Goal: Task Accomplishment & Management: Use online tool/utility

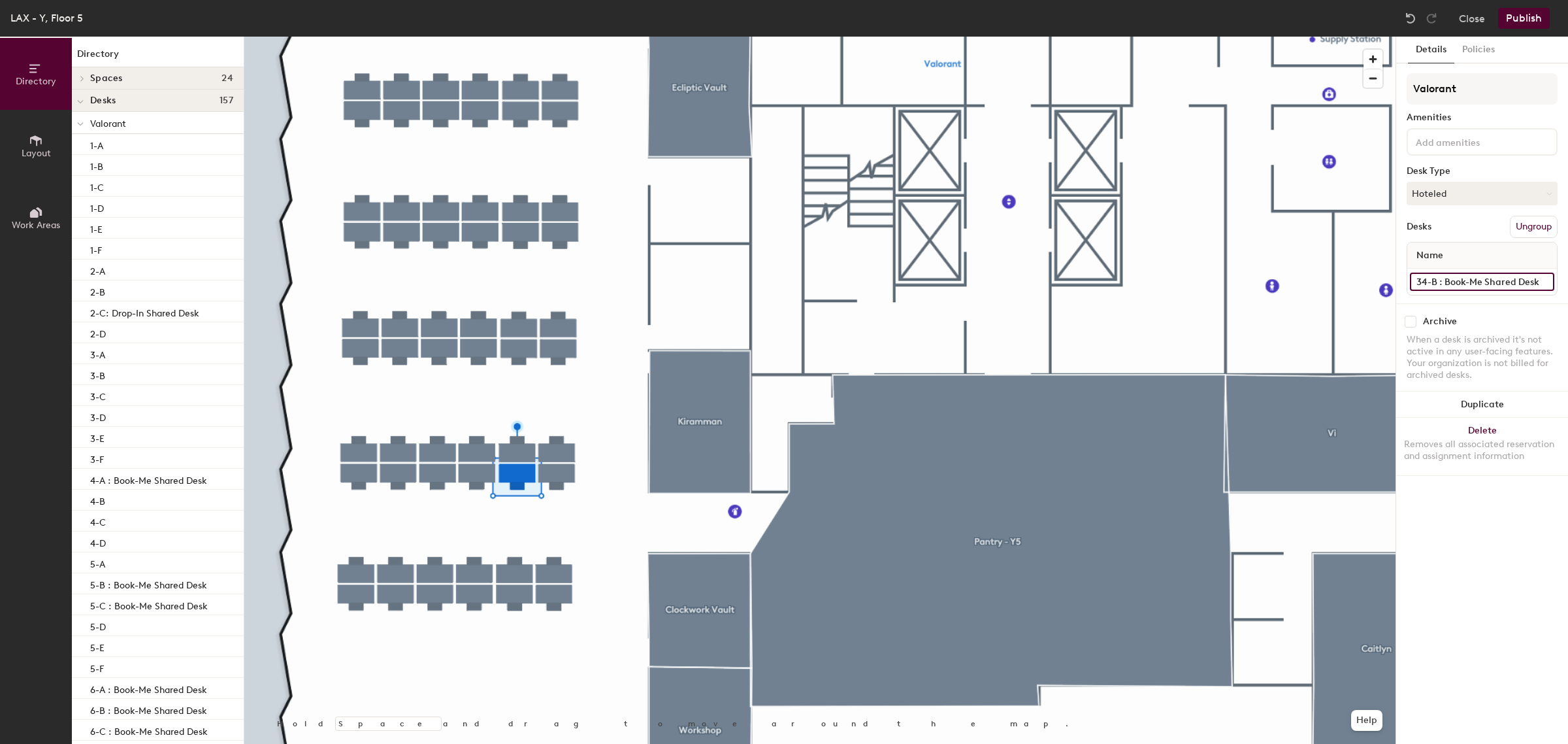
click at [1509, 282] on input "34-B : Book-Me Shared Desk" at bounding box center [1481, 282] width 144 height 19
drag, startPoint x: 1452, startPoint y: 281, endPoint x: 1445, endPoint y: 282, distance: 7.1
click at [1452, 281] on input "34-B : Book-Me Shared Desk" at bounding box center [1481, 282] width 144 height 19
click at [1441, 282] on input "34-B : Book-Me Shared Desk" at bounding box center [1481, 282] width 144 height 19
drag, startPoint x: 1444, startPoint y: 281, endPoint x: 1559, endPoint y: 270, distance: 115.5
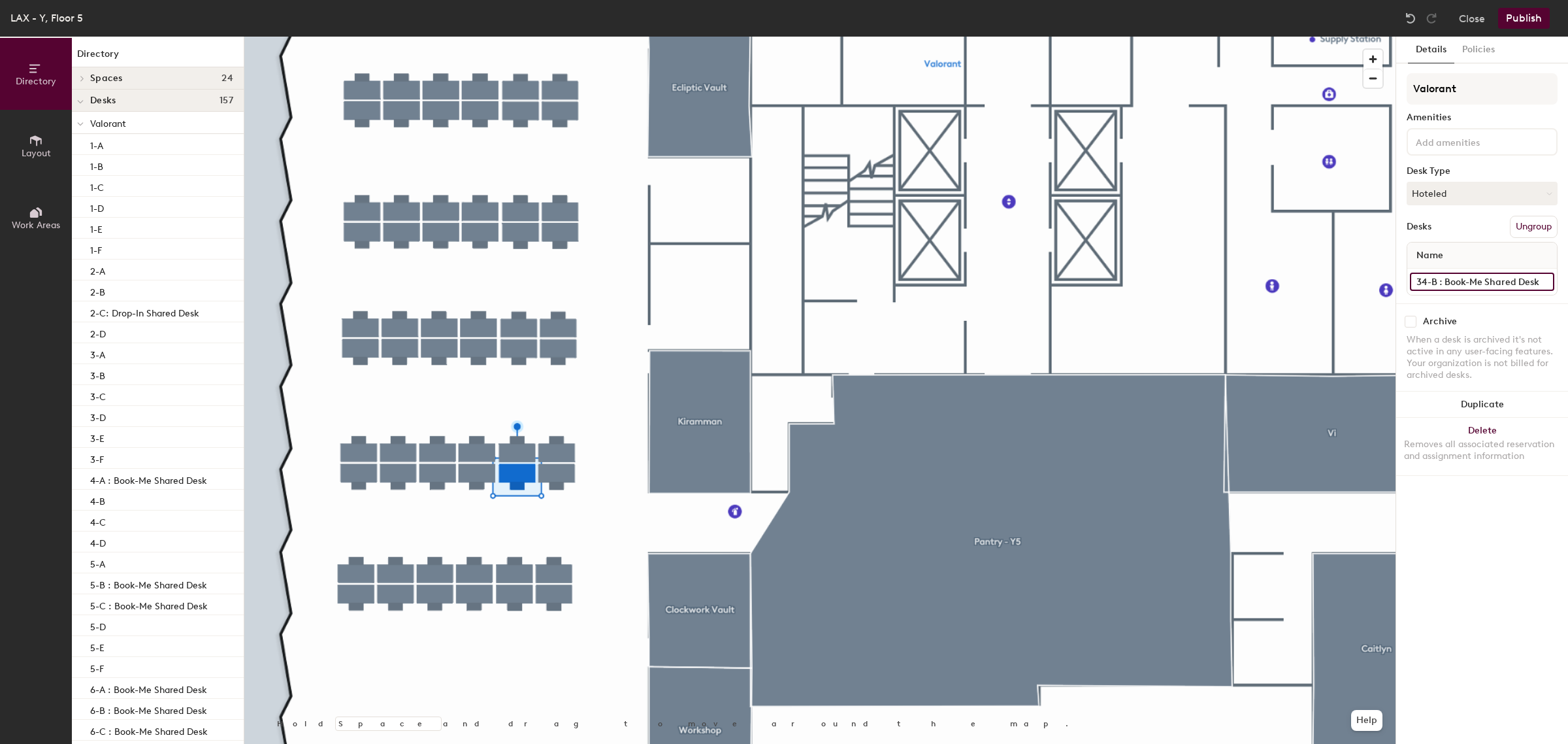
click at [1559, 270] on div "Details Policies Valorant Amenities Desk Type Hoteled Desks Ungroup Name 34-B :…" at bounding box center [1481, 389] width 172 height 707
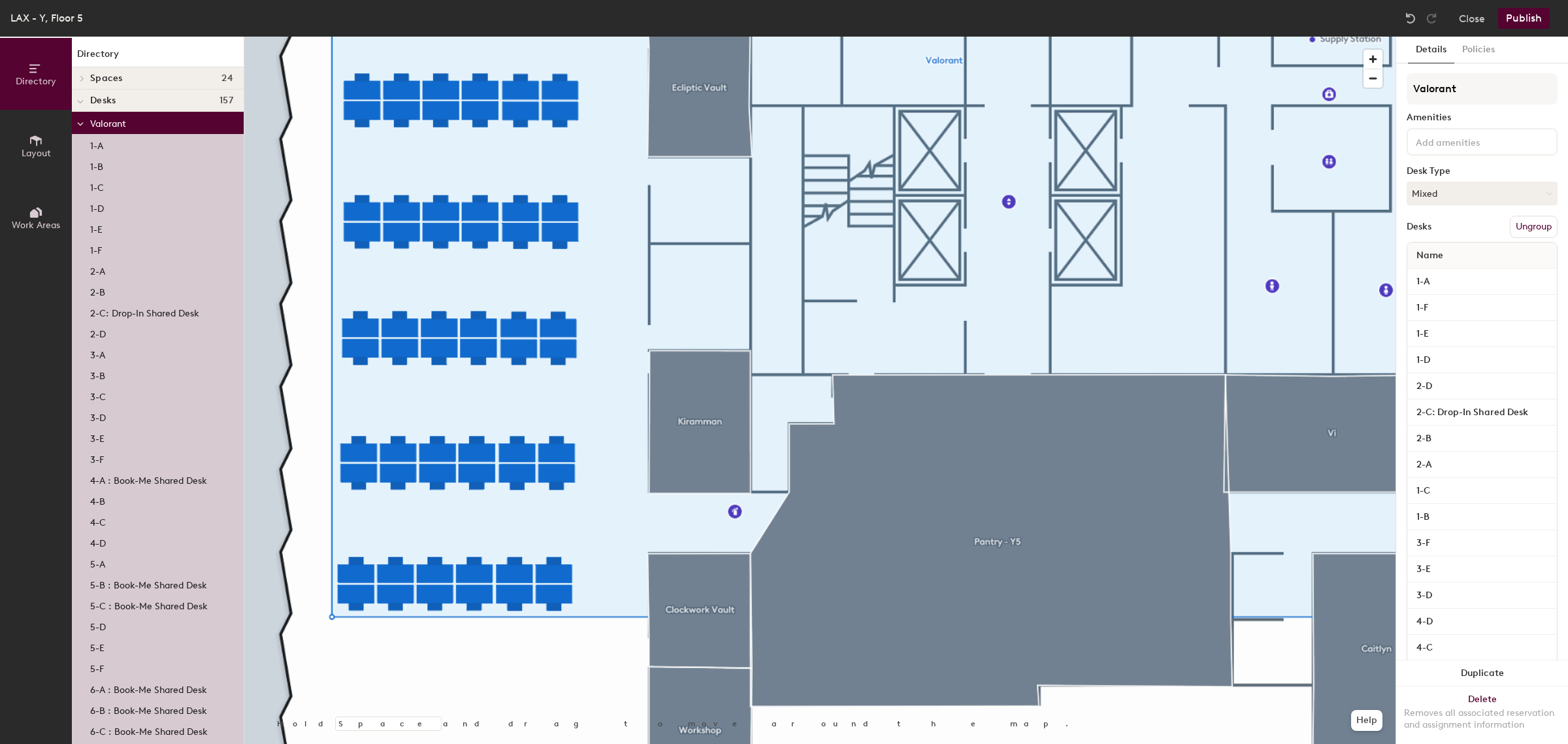
click at [304, 36] on div at bounding box center [820, 36] width 1151 height 0
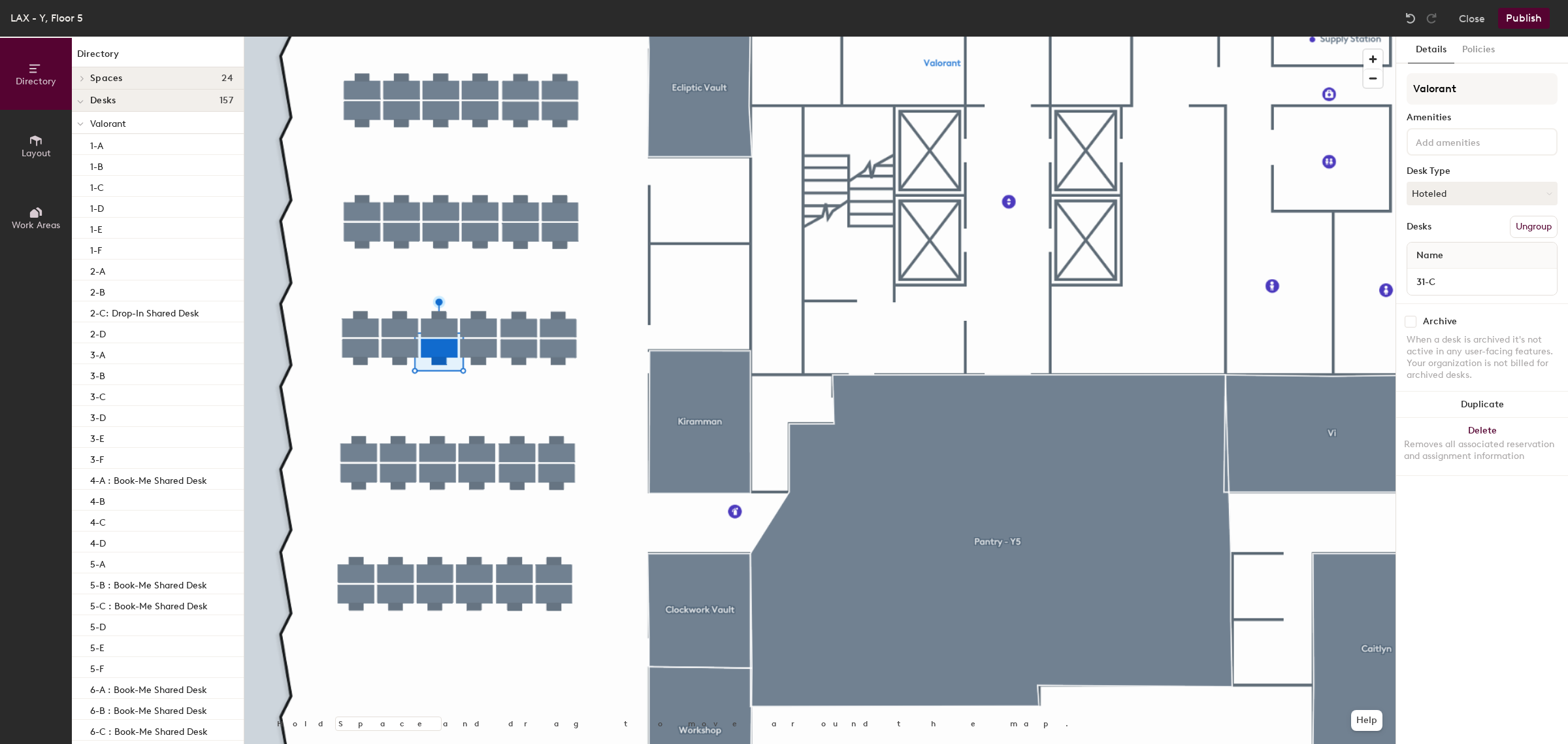
click at [1483, 292] on div "Name 31-C" at bounding box center [1481, 269] width 151 height 54
click at [1465, 281] on input "31-C" at bounding box center [1481, 282] width 144 height 19
click at [1462, 279] on input "31-C" at bounding box center [1481, 282] width 144 height 19
paste input "Book-Me Shared Desk"
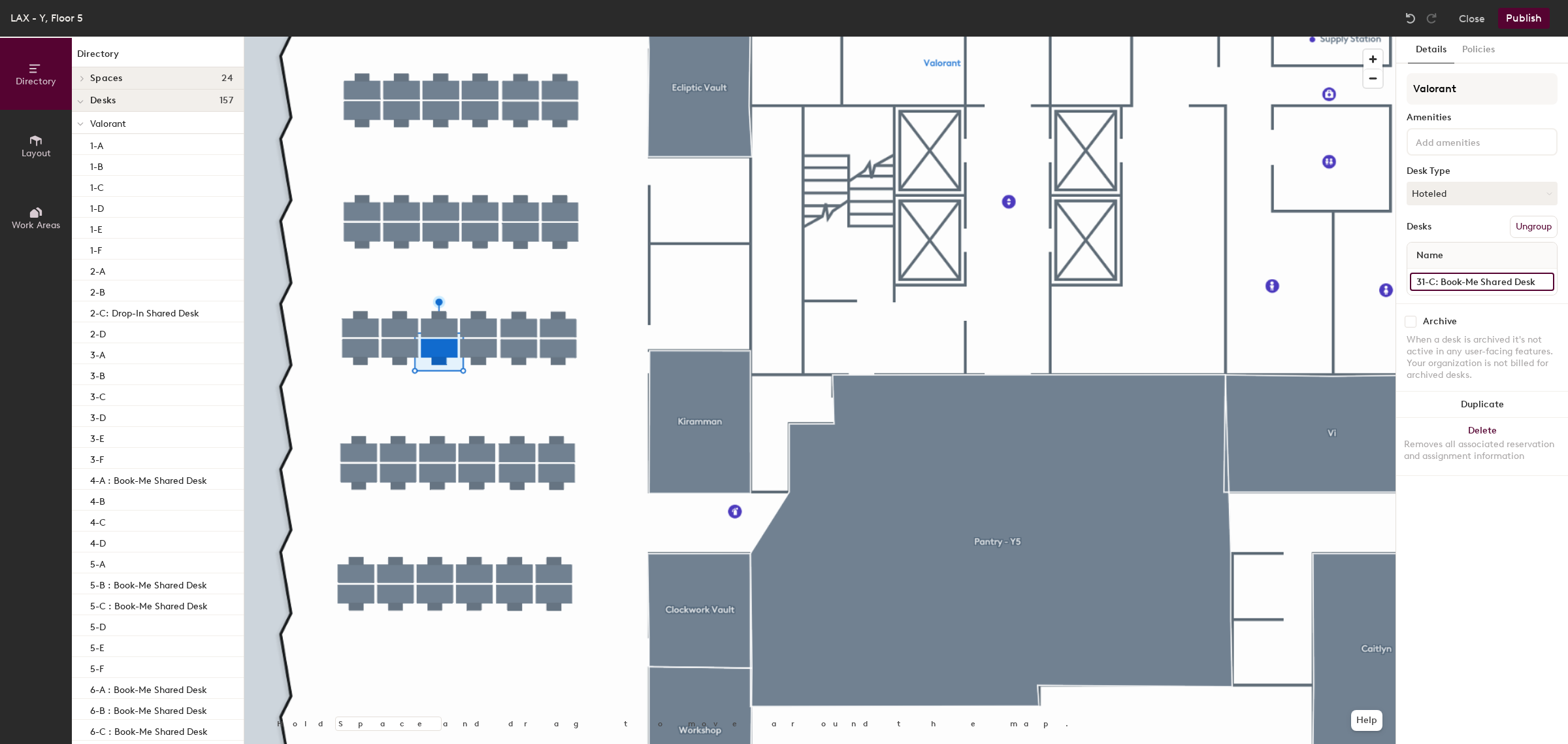
type input "31-C: Book-Me Shared Desk"
click at [1454, 281] on input "32-C" at bounding box center [1481, 282] width 144 height 19
paste input "Book-Me Shared Desk"
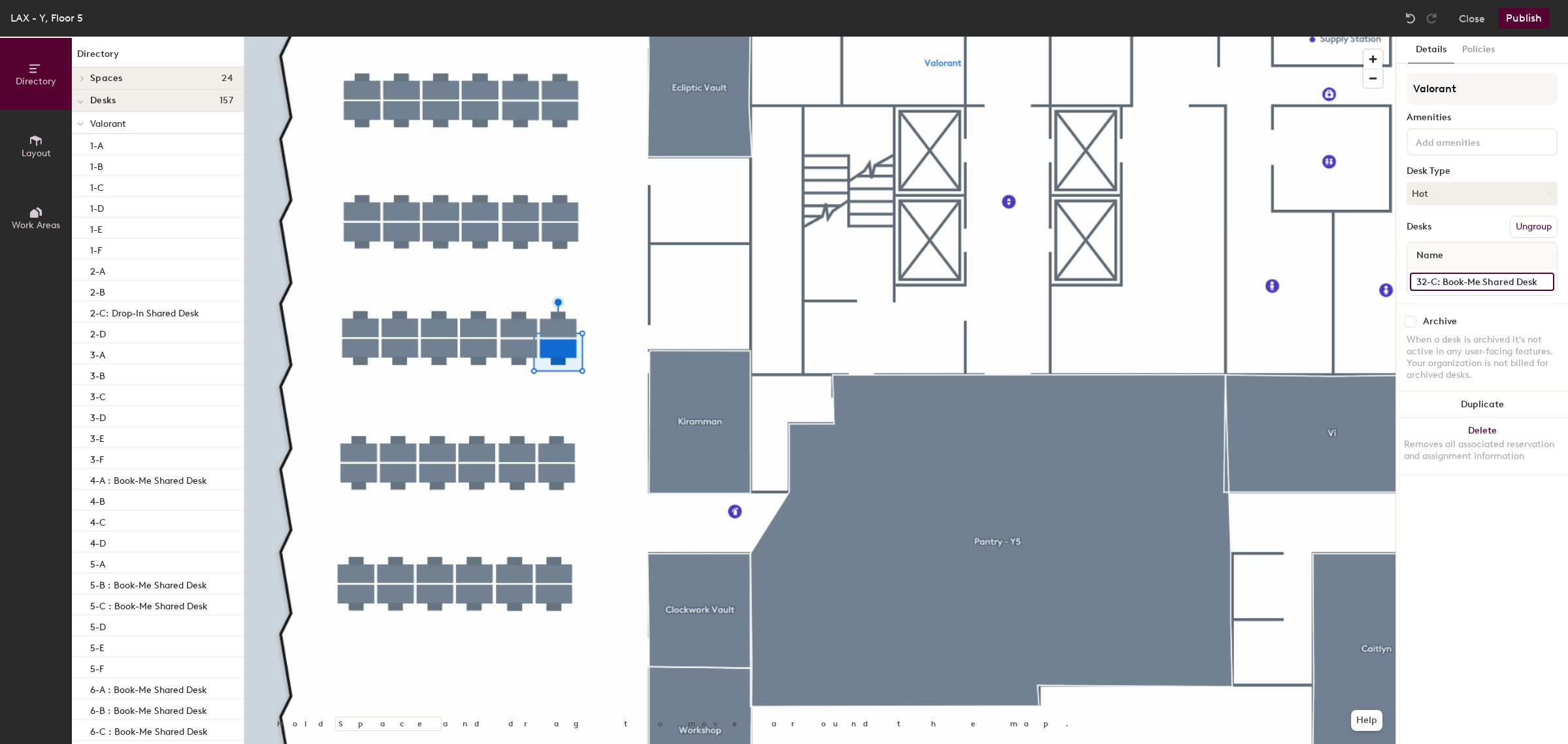
type input "32-C: Book-Me Shared Desk"
click at [1526, 20] on button "Publish" at bounding box center [1522, 18] width 51 height 20
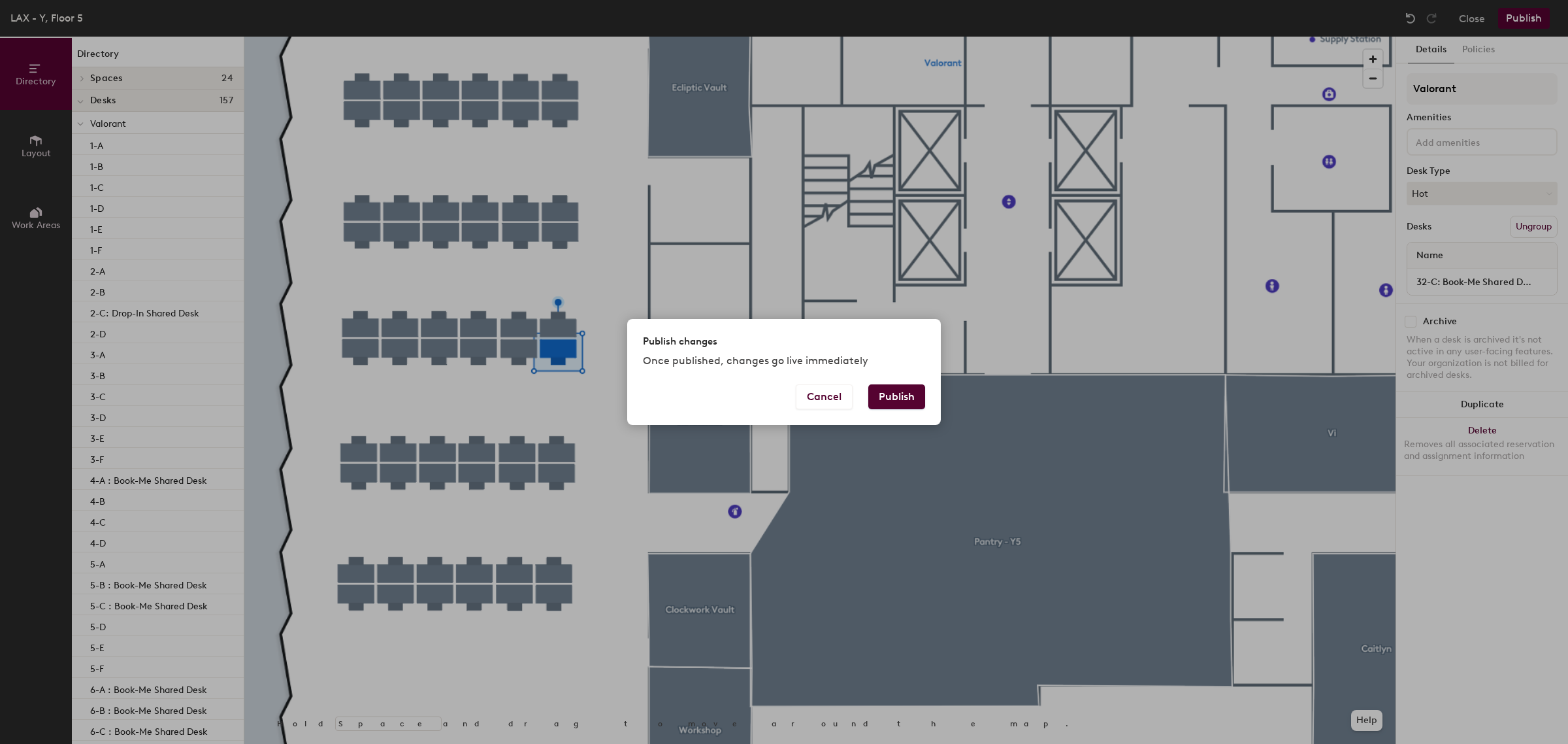
click at [908, 407] on button "Publish" at bounding box center [896, 397] width 57 height 25
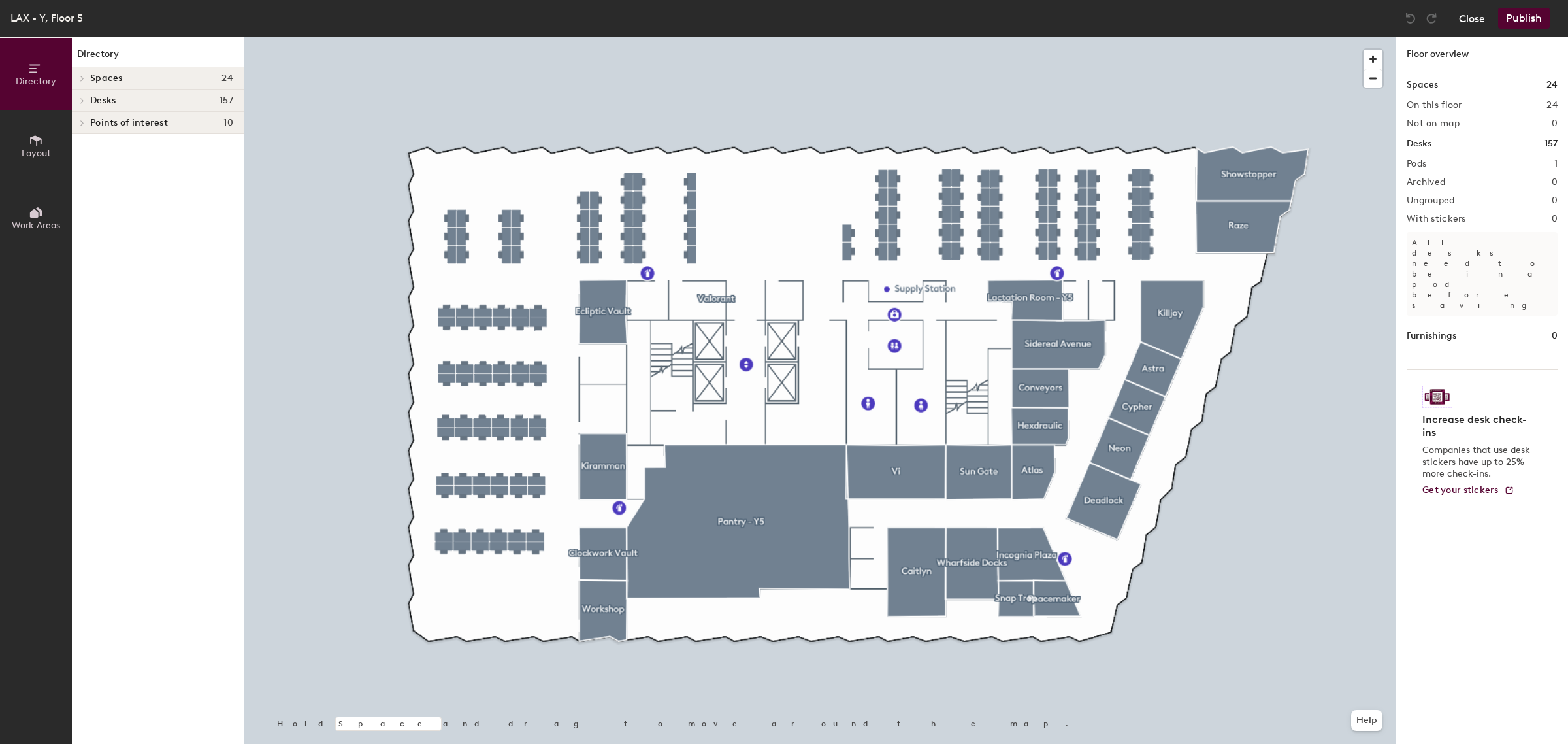
click at [1467, 19] on button "Close" at bounding box center [1471, 18] width 26 height 20
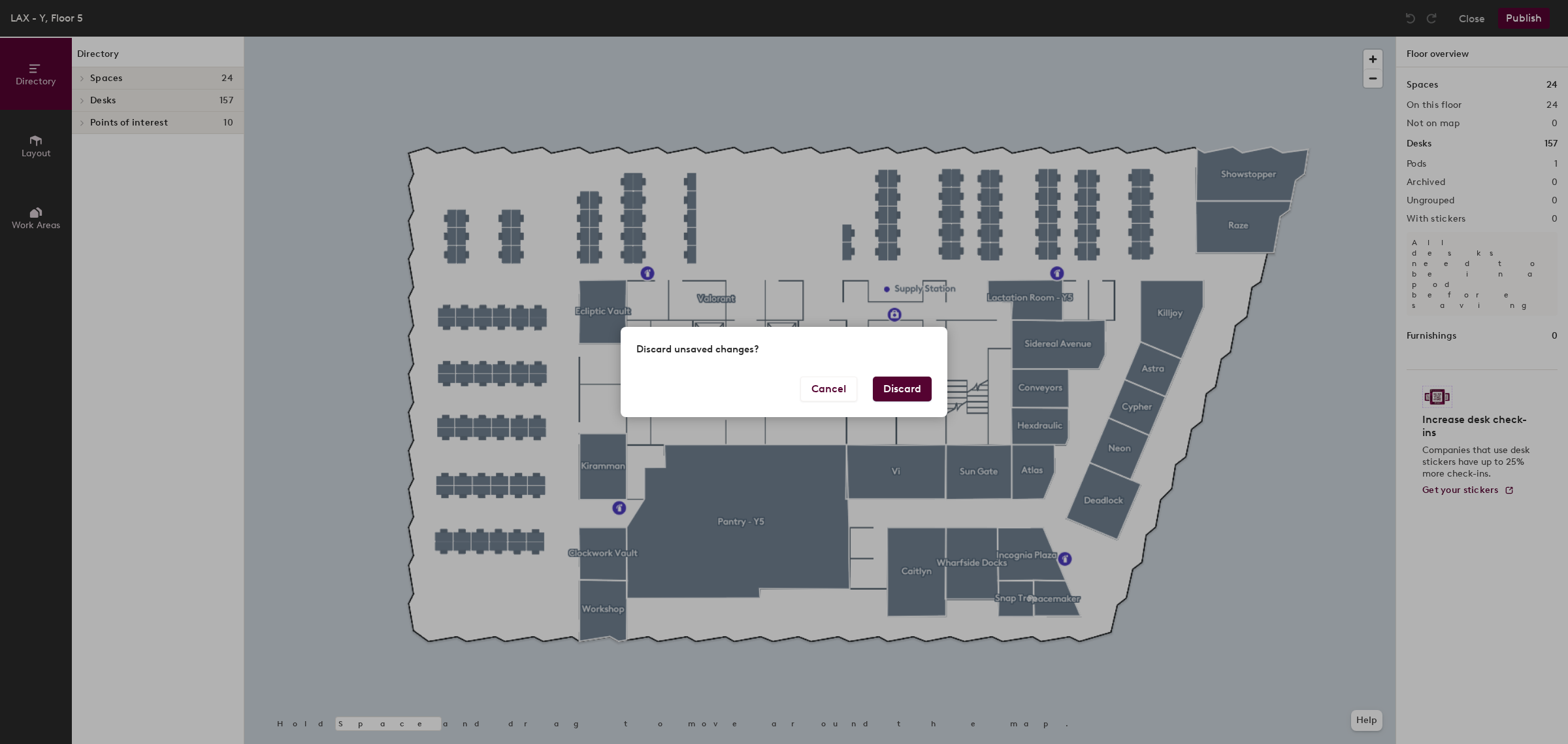
click at [913, 390] on button "Discard" at bounding box center [902, 388] width 59 height 25
